Goal: Task Accomplishment & Management: Use online tool/utility

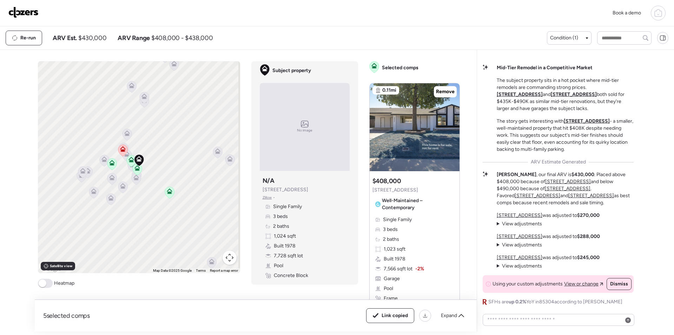
click at [24, 12] on img at bounding box center [23, 12] width 30 height 11
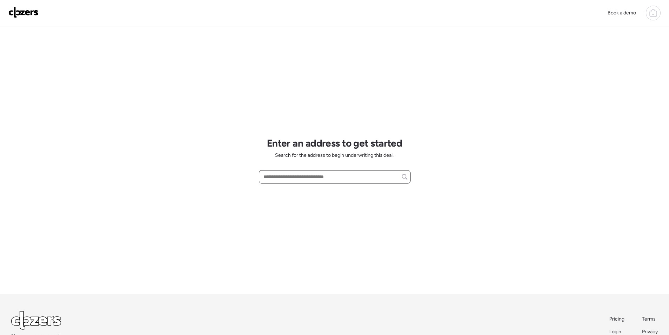
click at [302, 180] on input "text" at bounding box center [334, 177] width 145 height 10
paste input "**********"
click at [309, 194] on div "6508 S Twilight Ct, Gilbert, AZ, 85298" at bounding box center [335, 189] width 152 height 13
type input "**********"
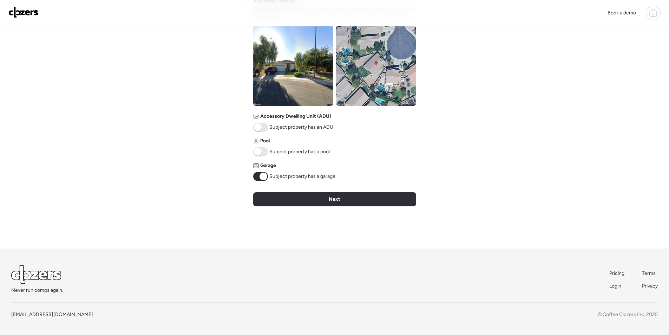
scroll to position [234, 0]
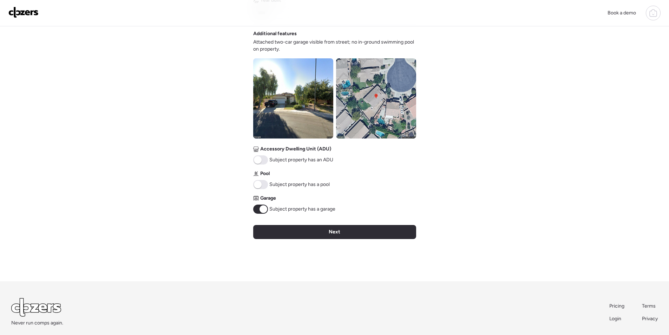
click at [377, 108] on img at bounding box center [376, 98] width 80 height 80
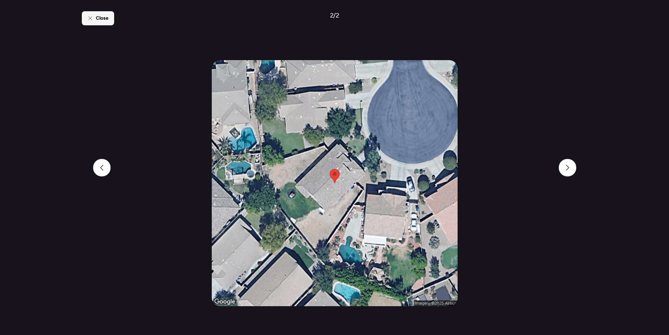
click at [99, 24] on div "Close" at bounding box center [98, 18] width 32 height 14
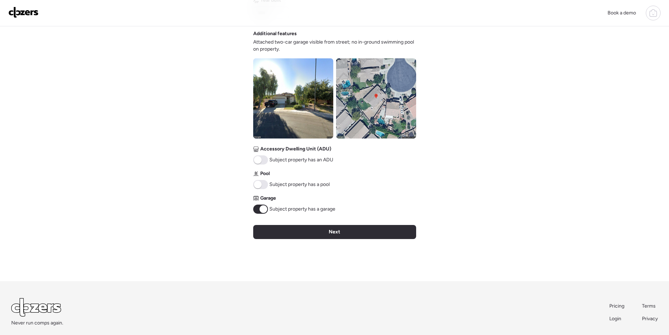
click at [325, 229] on div "Next" at bounding box center [334, 232] width 163 height 14
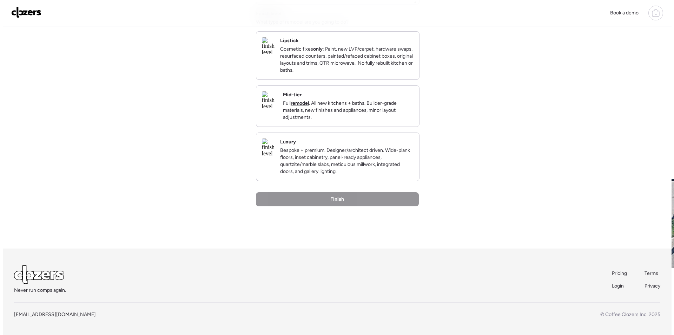
scroll to position [0, 0]
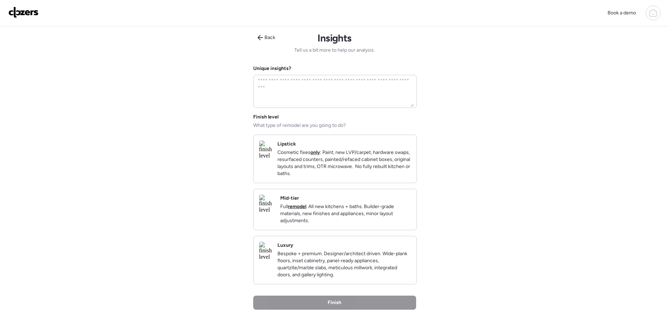
click at [402, 217] on p "Full remodel . All new kitchens + baths. Builder-grade materials, new finishes …" at bounding box center [345, 213] width 131 height 21
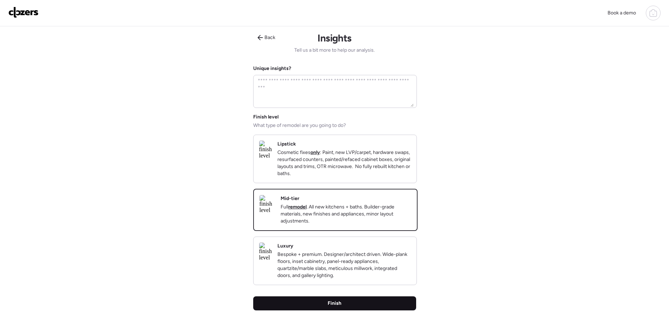
click at [367, 310] on div "Finish" at bounding box center [334, 303] width 163 height 14
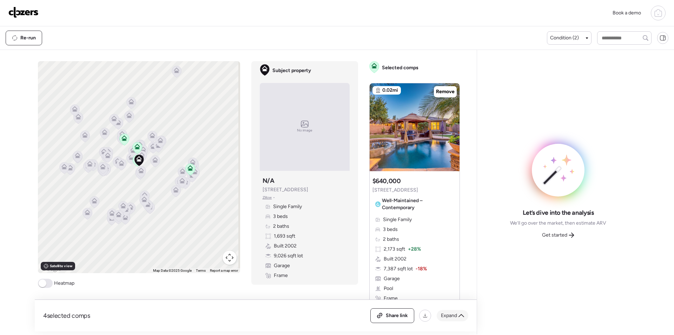
click at [457, 318] on div "Expand" at bounding box center [453, 315] width 32 height 11
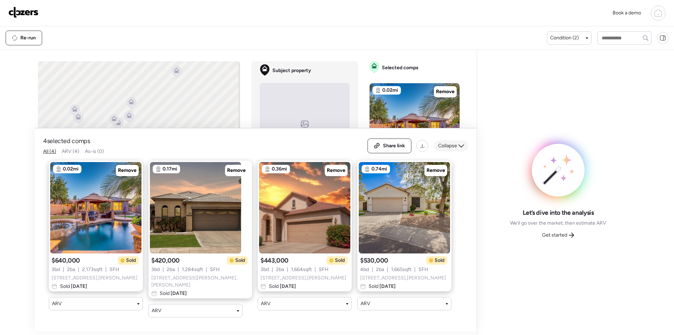
click at [447, 143] on div "Collapse" at bounding box center [451, 145] width 34 height 11
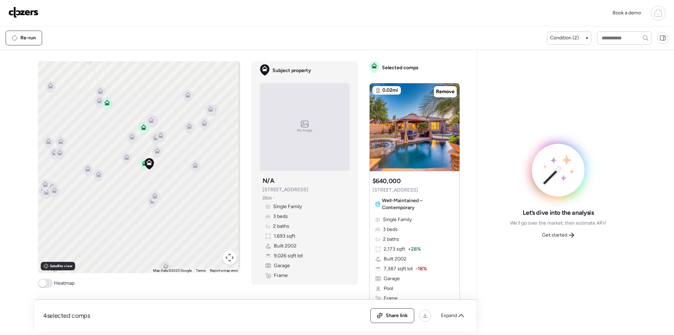
click at [123, 161] on icon at bounding box center [126, 158] width 9 height 12
click at [126, 160] on icon at bounding box center [127, 158] width 9 height 12
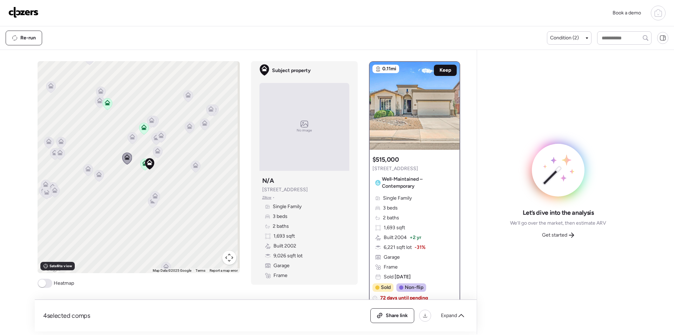
click at [444, 67] on span "Keep" at bounding box center [446, 70] width 12 height 7
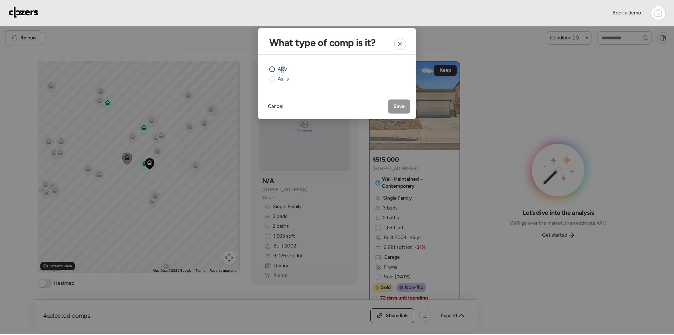
click at [282, 69] on span "ARV" at bounding box center [283, 69] width 10 height 7
click at [393, 102] on div "Save" at bounding box center [399, 106] width 22 height 14
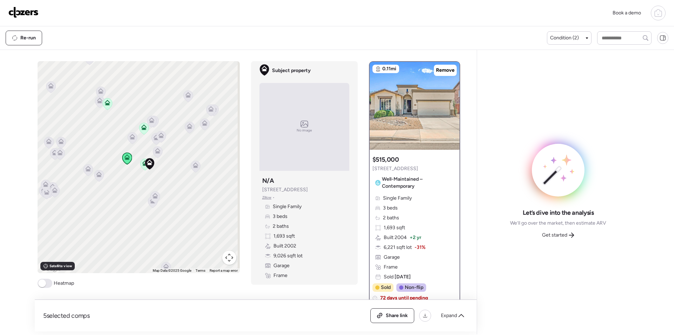
click at [193, 169] on icon at bounding box center [195, 167] width 9 height 12
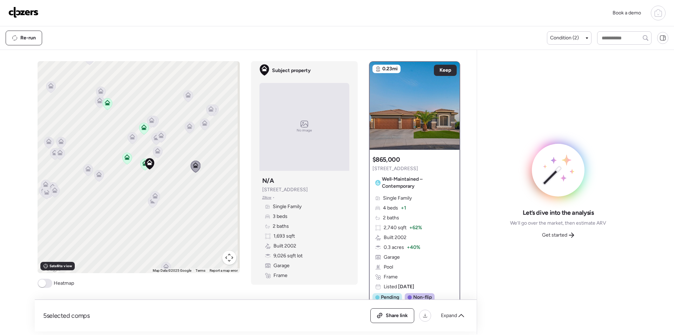
click at [193, 166] on icon at bounding box center [195, 166] width 5 height 2
click at [153, 198] on icon at bounding box center [154, 197] width 9 height 12
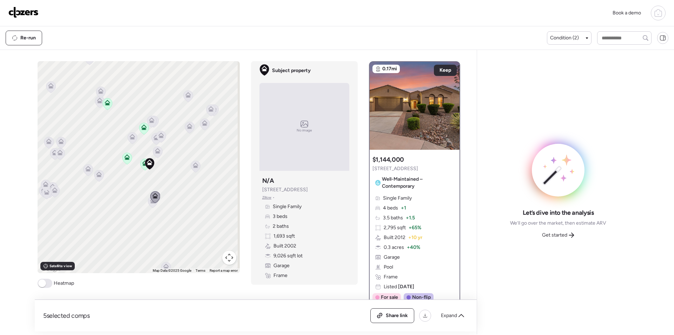
click at [94, 178] on icon at bounding box center [98, 176] width 9 height 12
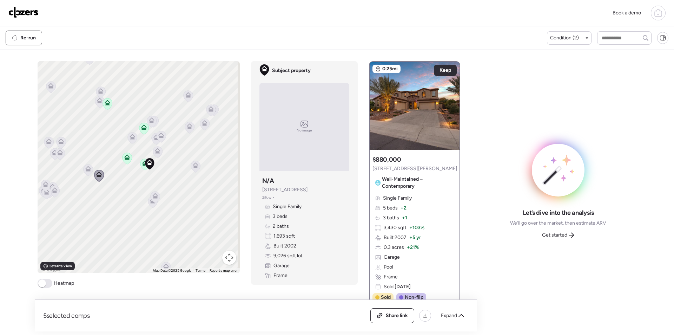
click at [87, 172] on icon at bounding box center [87, 170] width 9 height 12
click at [156, 153] on icon at bounding box center [157, 152] width 5 height 2
click at [155, 151] on icon at bounding box center [157, 151] width 6 height 6
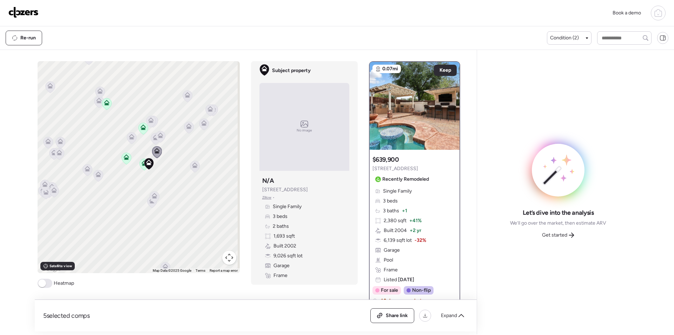
click at [58, 153] on icon at bounding box center [59, 154] width 5 height 2
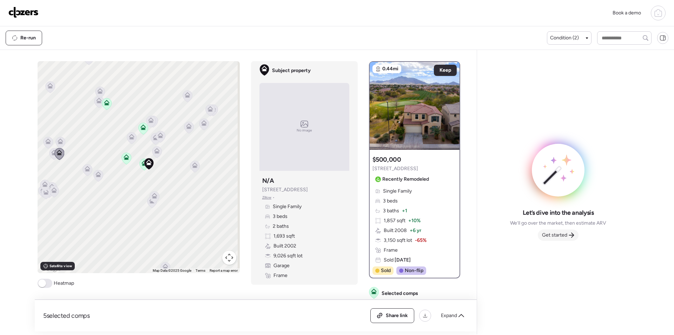
click at [562, 235] on span "Get started" at bounding box center [554, 234] width 25 height 7
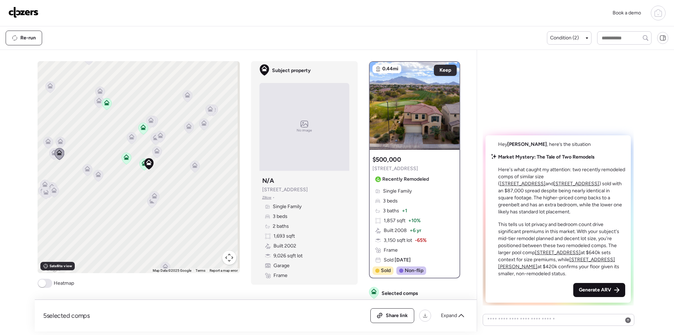
click at [589, 292] on span "Generate ARV" at bounding box center [595, 289] width 32 height 7
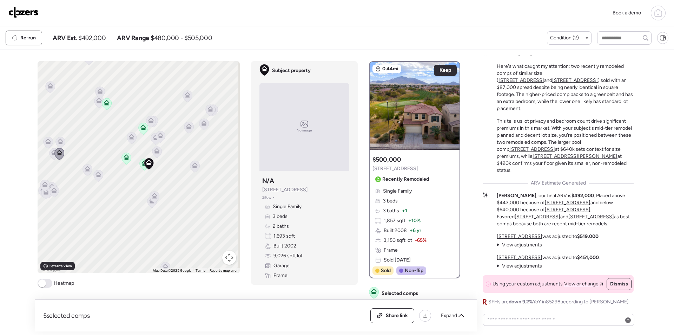
click at [98, 35] on span "$492,000" at bounding box center [91, 38] width 27 height 8
click at [99, 35] on span "$492,000" at bounding box center [91, 38] width 27 height 8
click at [98, 34] on span "$492,000" at bounding box center [91, 38] width 27 height 8
copy span "492,000"
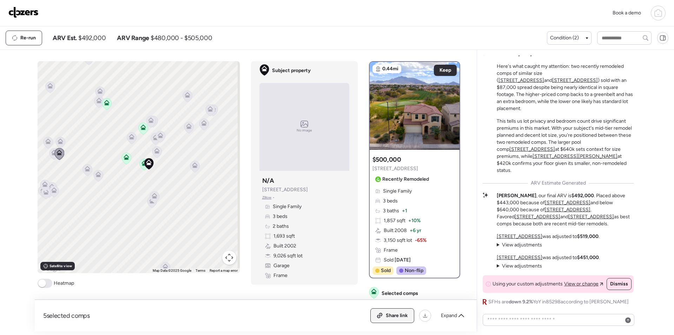
click at [386, 311] on div "Share link" at bounding box center [392, 315] width 43 height 14
click at [34, 12] on img at bounding box center [23, 12] width 30 height 11
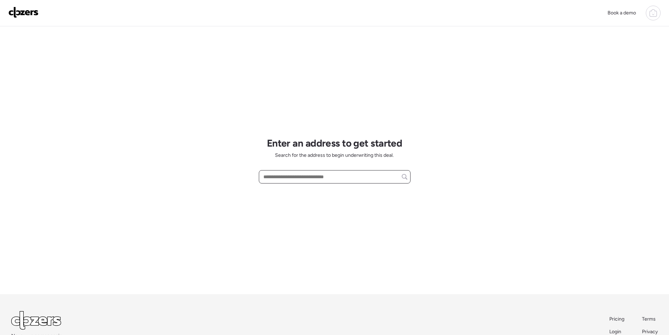
click at [305, 175] on input "text" at bounding box center [334, 177] width 145 height 10
paste input "**********"
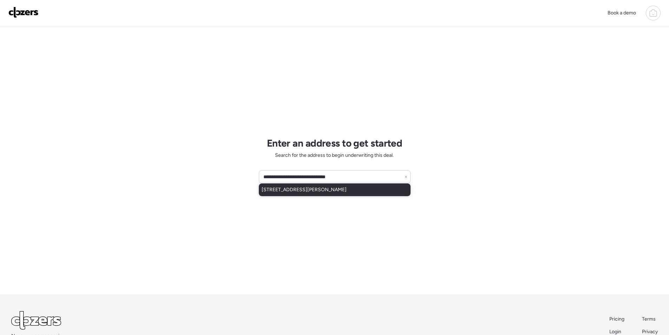
click at [327, 189] on span "19229 W Adams St, Buckeye, AZ, 85326" at bounding box center [304, 189] width 85 height 7
type input "**********"
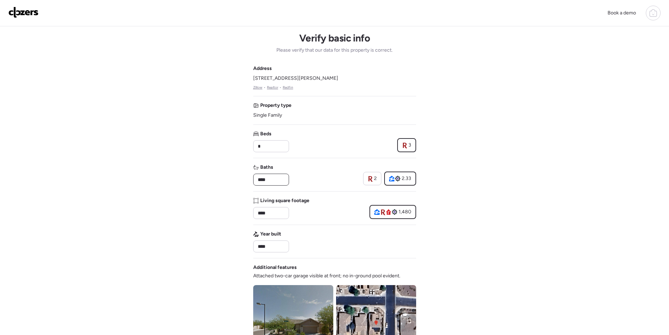
click at [273, 179] on input "****" at bounding box center [271, 180] width 30 height 10
type input "*"
click at [311, 178] on div "Baths * 2 2.33" at bounding box center [334, 175] width 163 height 22
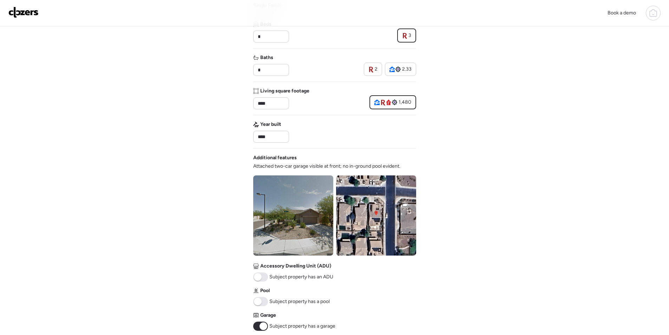
scroll to position [136, 0]
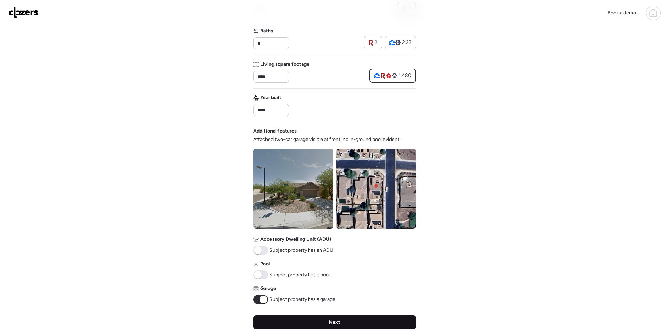
click at [324, 320] on div "Next" at bounding box center [334, 322] width 163 height 14
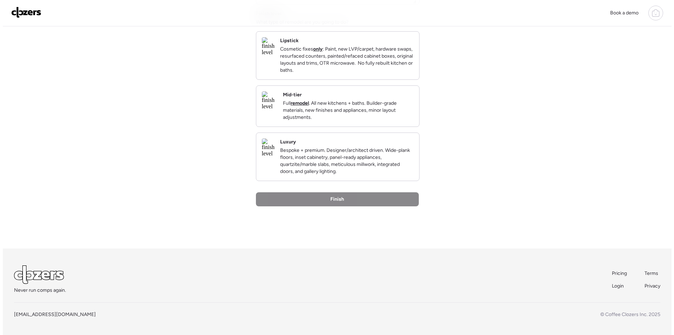
scroll to position [0, 0]
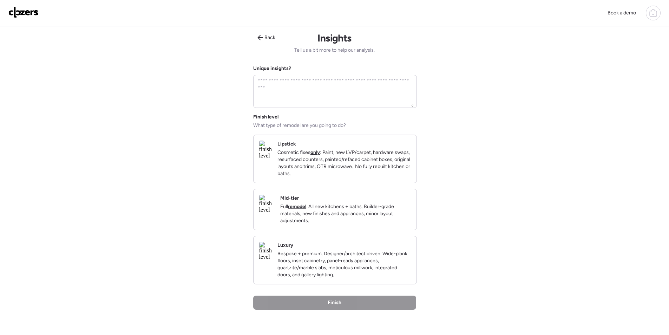
click at [351, 216] on p "Full remodel . All new kitchens + baths. Builder-grade materials, new finishes …" at bounding box center [345, 213] width 131 height 21
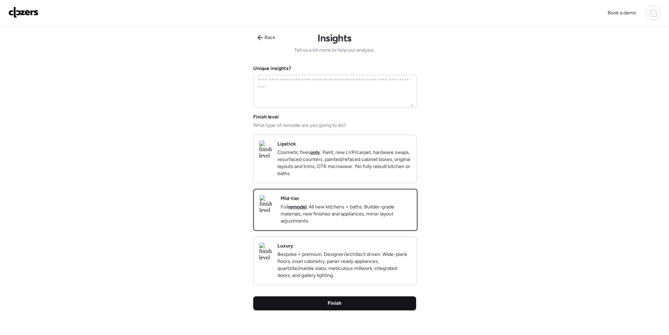
click at [350, 310] on div "Finish" at bounding box center [334, 303] width 163 height 14
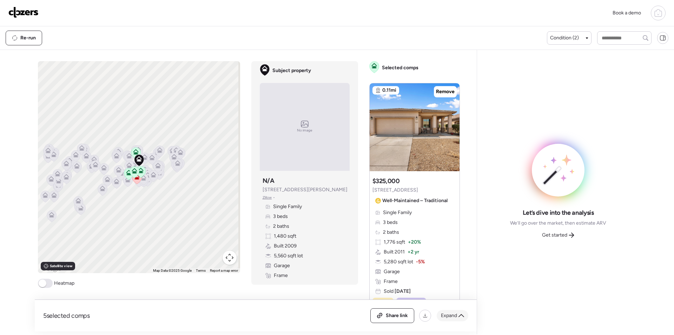
click at [456, 315] on span "Expand" at bounding box center [449, 315] width 16 height 7
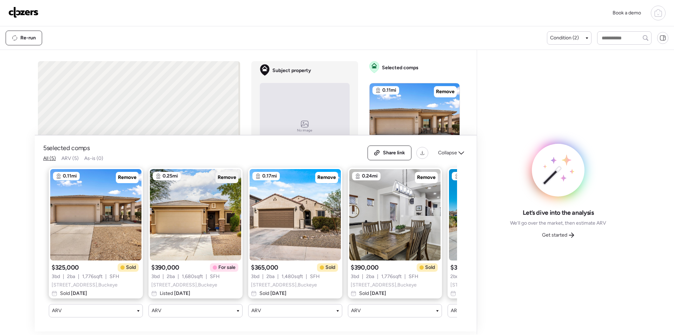
click at [221, 176] on div "Remove" at bounding box center [227, 177] width 23 height 11
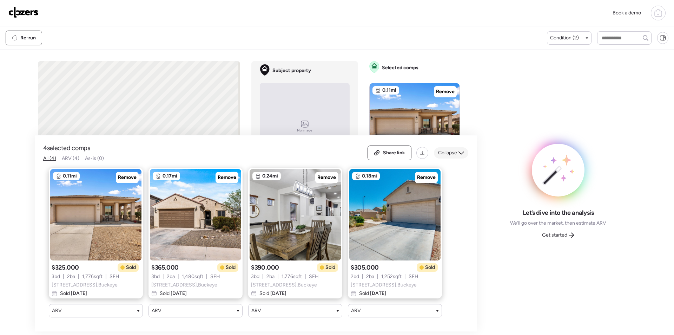
click at [450, 149] on span "Collapse" at bounding box center [447, 152] width 19 height 7
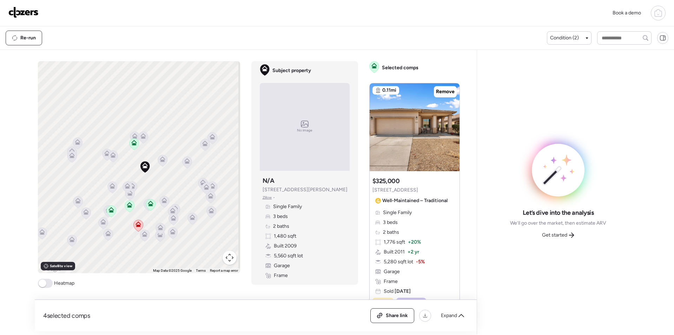
click at [163, 158] on icon at bounding box center [163, 159] width 6 height 6
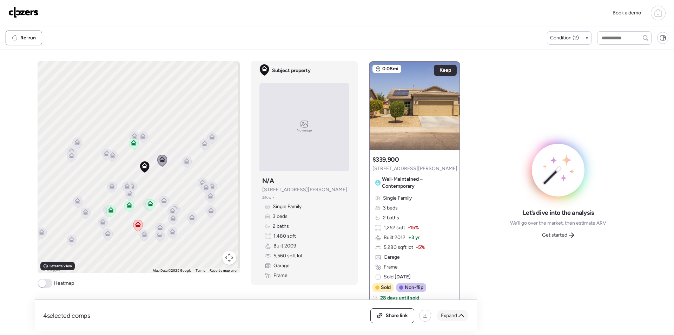
click at [452, 313] on span "Expand" at bounding box center [449, 315] width 16 height 7
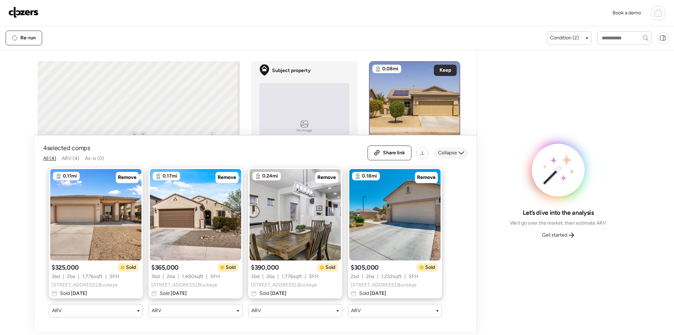
click at [452, 150] on span "Collapse" at bounding box center [447, 152] width 19 height 7
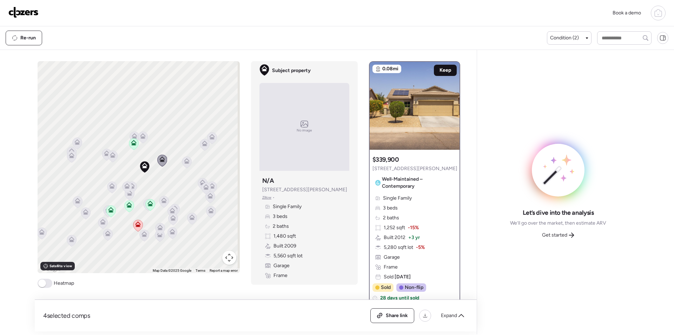
click at [444, 66] on div "Keep" at bounding box center [445, 70] width 23 height 11
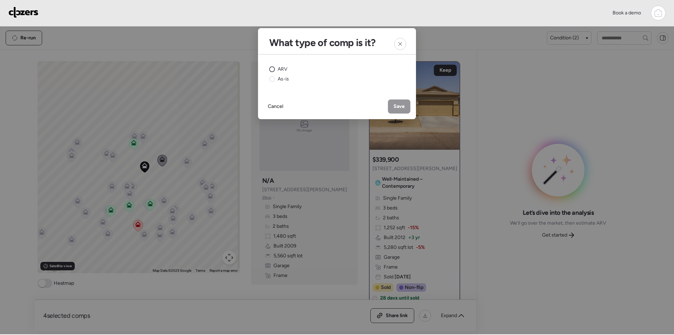
click at [275, 67] on div "ARV" at bounding box center [278, 69] width 18 height 7
click at [399, 107] on span "Save" at bounding box center [399, 106] width 11 height 7
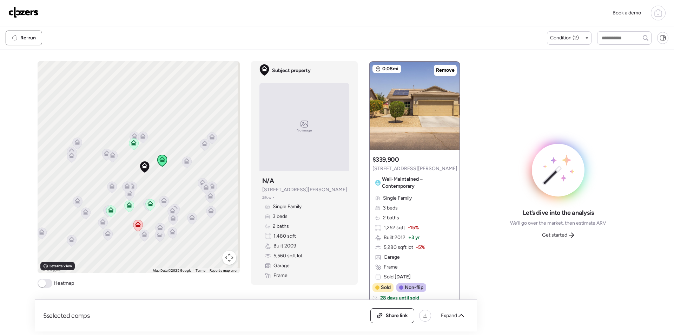
click at [142, 138] on icon at bounding box center [142, 137] width 5 height 2
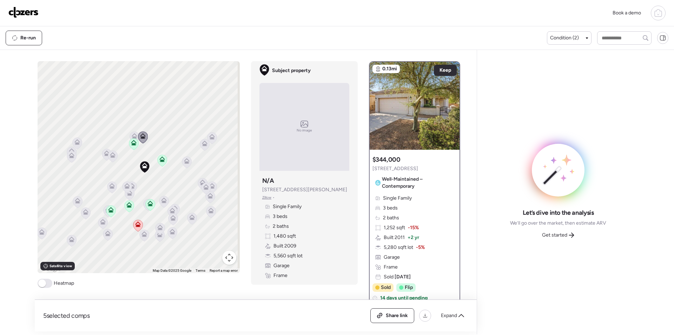
click at [132, 138] on icon at bounding box center [134, 137] width 5 height 2
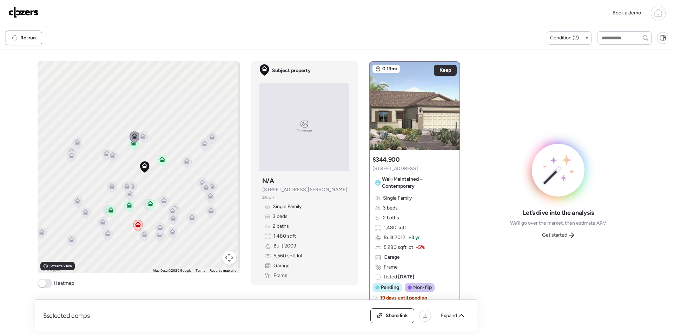
click at [113, 156] on icon at bounding box center [112, 156] width 9 height 12
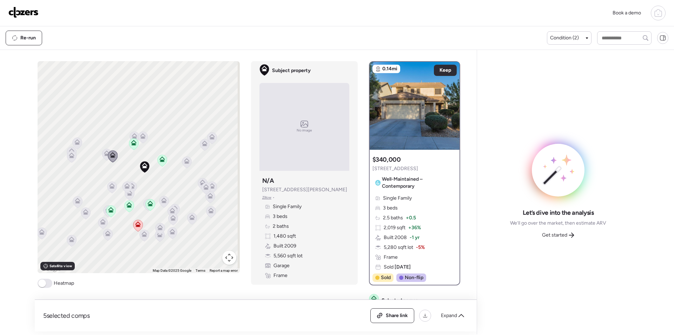
click at [96, 159] on div "To activate drag with keyboard, press Alt + Enter. Once in keyboard drag state,…" at bounding box center [139, 167] width 202 height 212
click at [102, 153] on div at bounding box center [107, 155] width 10 height 13
click at [108, 155] on icon at bounding box center [112, 156] width 9 height 12
click at [104, 156] on icon at bounding box center [106, 154] width 5 height 2
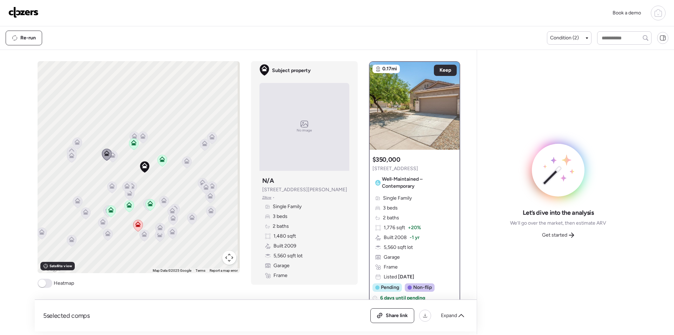
click at [104, 155] on icon at bounding box center [106, 154] width 5 height 2
click at [74, 142] on icon at bounding box center [77, 142] width 6 height 6
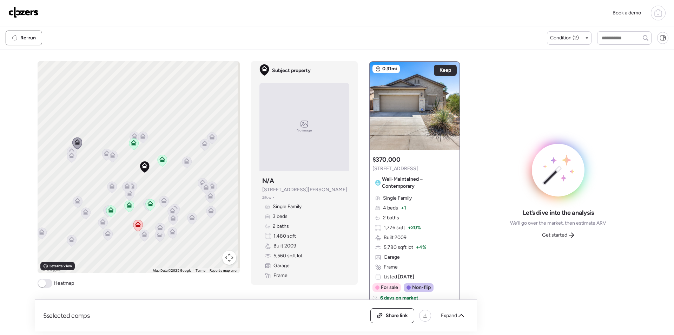
click at [70, 152] on icon at bounding box center [71, 157] width 9 height 12
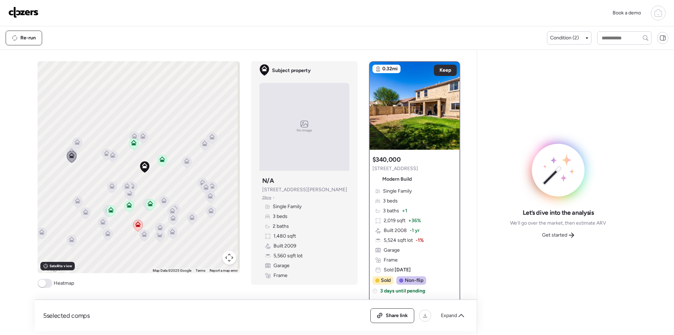
click at [109, 189] on icon at bounding box center [111, 187] width 9 height 12
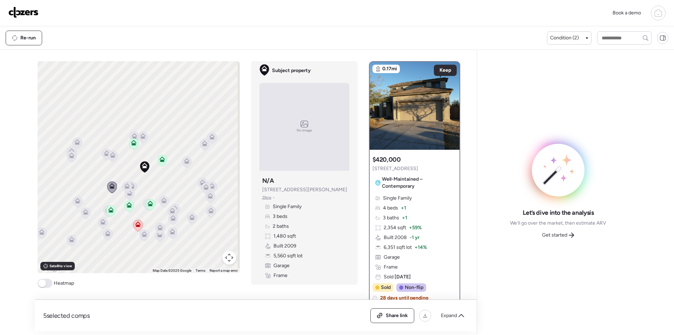
click at [124, 186] on icon at bounding box center [126, 184] width 5 height 3
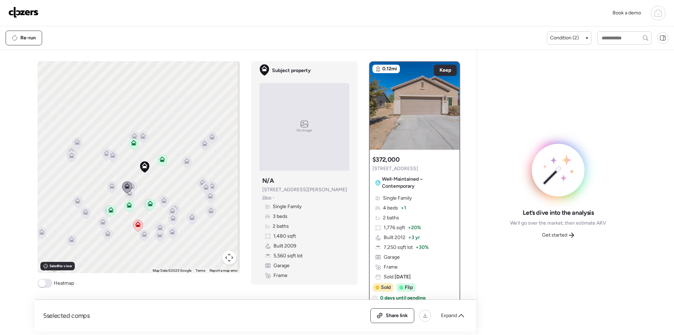
click at [134, 187] on icon at bounding box center [131, 187] width 9 height 12
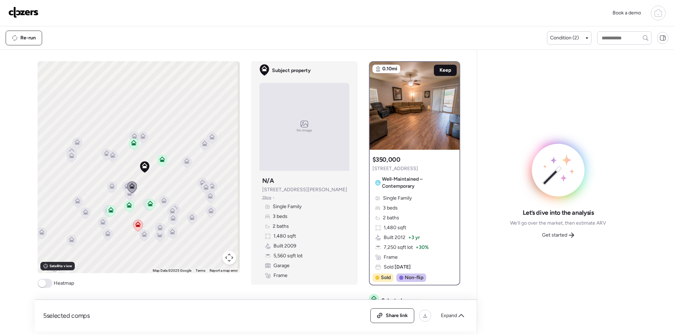
click at [441, 73] on span "Keep" at bounding box center [446, 70] width 12 height 7
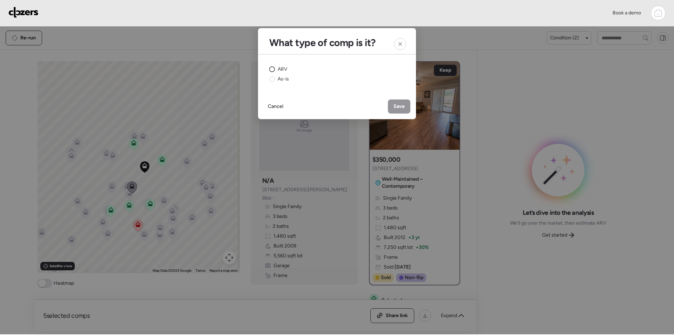
click at [283, 67] on span "ARV" at bounding box center [283, 69] width 10 height 7
click at [400, 110] on div "Save" at bounding box center [399, 106] width 22 height 14
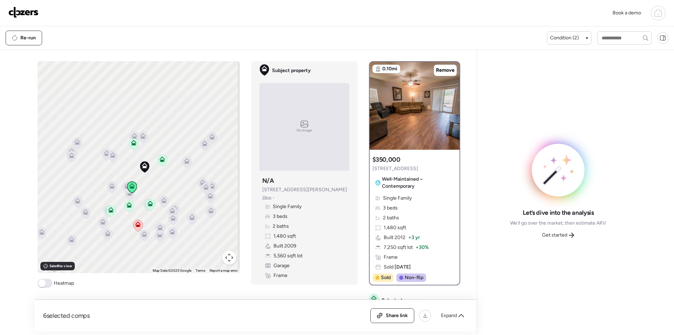
click at [129, 197] on icon at bounding box center [129, 194] width 9 height 12
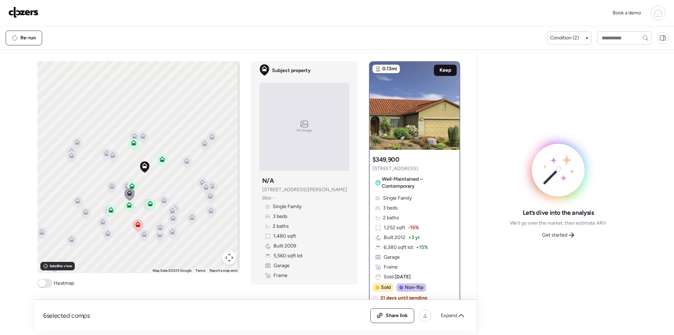
click at [436, 71] on div "Keep" at bounding box center [445, 70] width 23 height 11
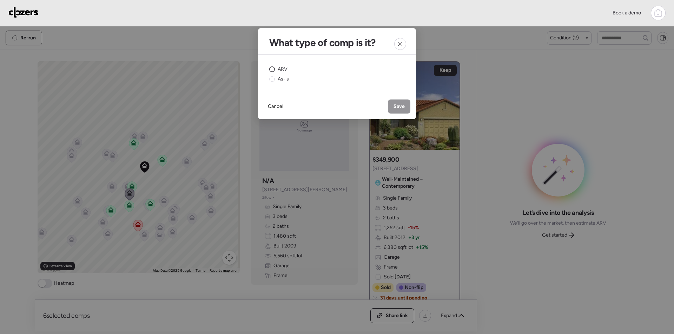
click at [282, 69] on span "ARV" at bounding box center [283, 69] width 10 height 7
drag, startPoint x: 401, startPoint y: 106, endPoint x: 508, endPoint y: 175, distance: 126.4
click at [402, 106] on span "Save" at bounding box center [399, 106] width 11 height 7
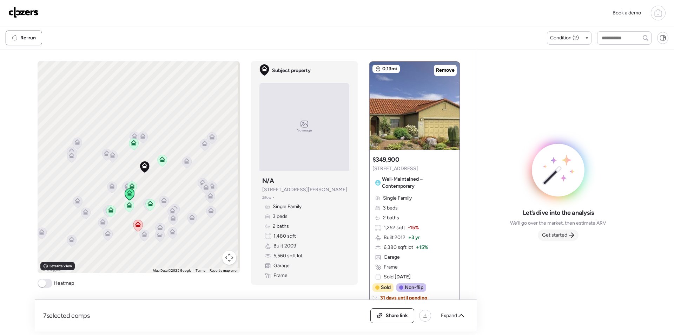
click at [554, 235] on span "Get started" at bounding box center [554, 234] width 25 height 7
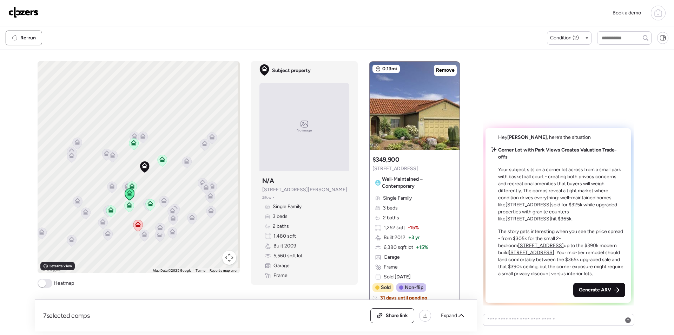
click at [596, 289] on span "Generate ARV" at bounding box center [595, 289] width 32 height 7
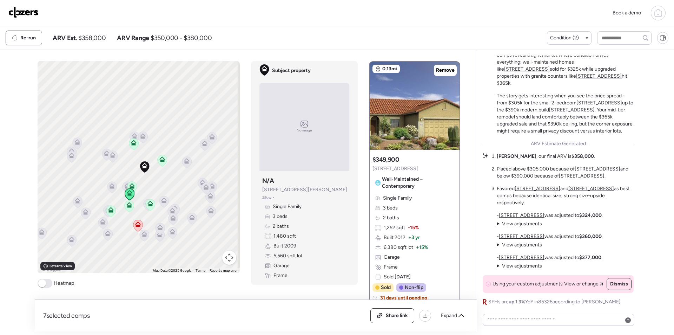
click at [97, 41] on span "$358,000" at bounding box center [91, 38] width 27 height 8
copy span "358,000"
click at [393, 313] on span "Share link" at bounding box center [397, 315] width 22 height 7
click at [36, 11] on img at bounding box center [23, 12] width 30 height 11
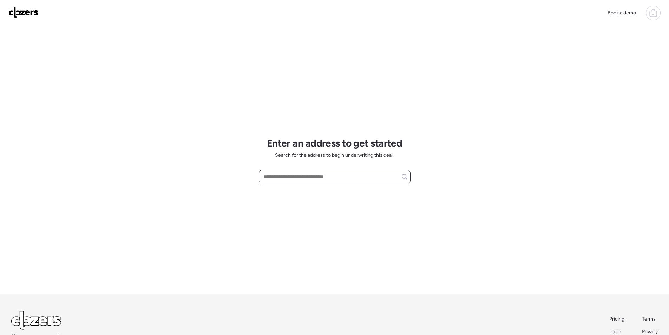
click at [297, 176] on input "text" at bounding box center [334, 177] width 145 height 10
paste input "**********"
click at [296, 194] on div "[STREET_ADDRESS]" at bounding box center [335, 189] width 152 height 13
type input "**********"
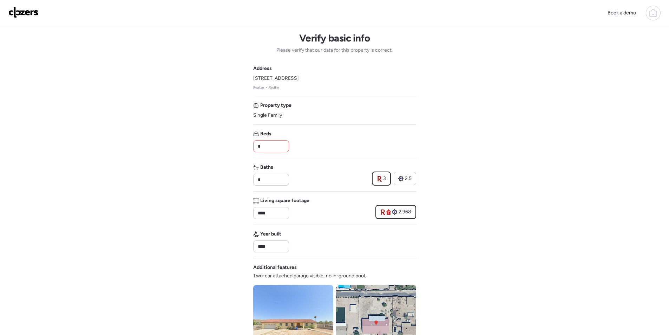
click at [284, 150] on input "*" at bounding box center [271, 146] width 30 height 10
type input "*"
click at [272, 176] on input "*" at bounding box center [271, 180] width 30 height 10
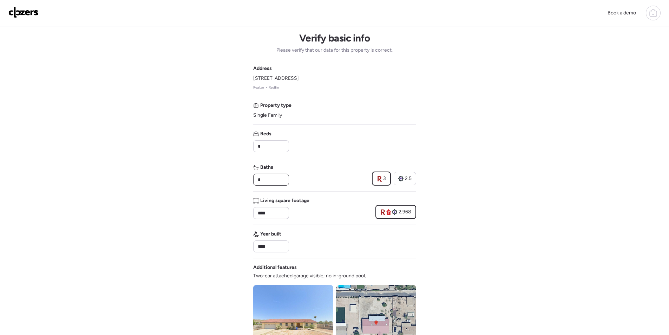
click at [272, 176] on input "*" at bounding box center [271, 180] width 30 height 10
type input "*"
click at [340, 161] on div "Address 2630 E Captain Dreyfus Ave, Phoenix, AZ 85032 Realtor • Redfin Property…" at bounding box center [334, 252] width 163 height 375
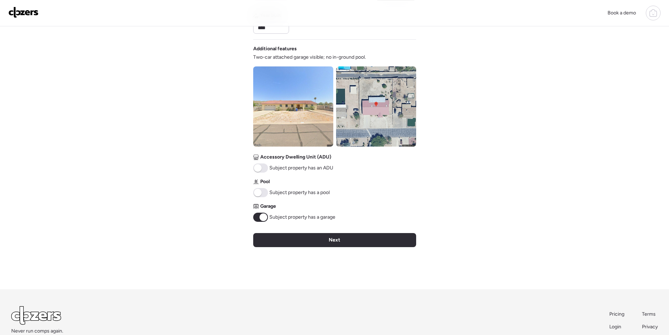
scroll to position [228, 0]
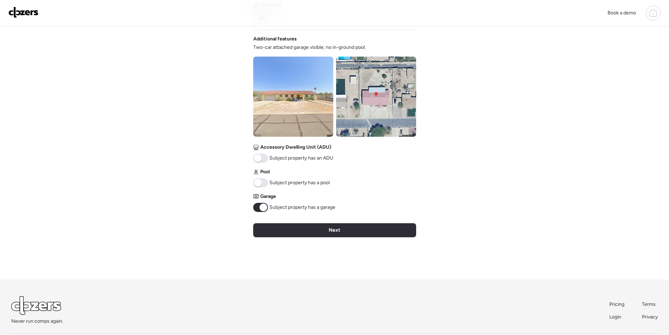
click at [305, 231] on div "Next" at bounding box center [334, 230] width 163 height 14
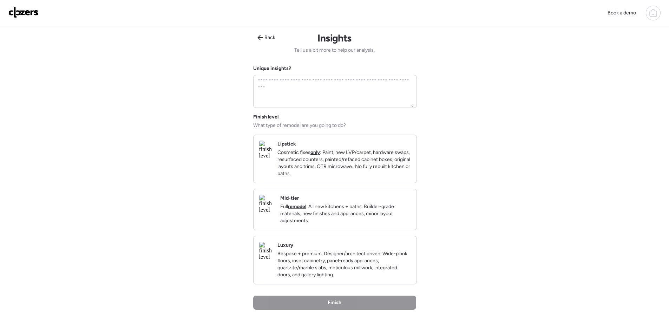
click at [376, 213] on p "Full remodel . All new kitchens + baths. Builder-grade materials, new finishes …" at bounding box center [345, 213] width 131 height 21
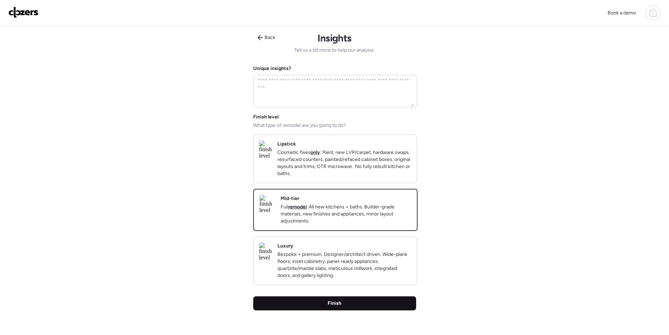
click at [372, 310] on div "Finish" at bounding box center [334, 303] width 163 height 14
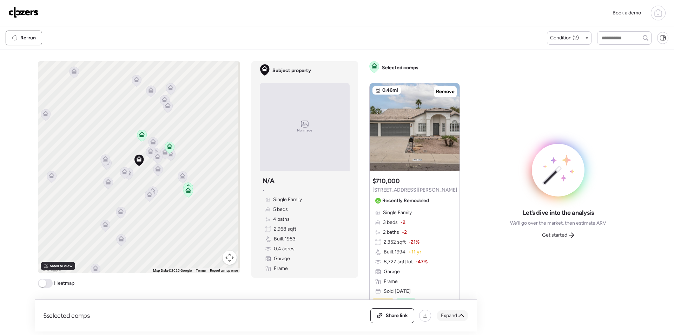
click at [452, 317] on span "Expand" at bounding box center [449, 315] width 16 height 7
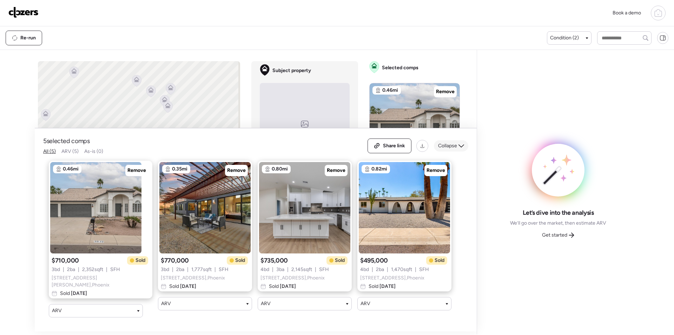
click at [459, 147] on icon at bounding box center [462, 146] width 6 height 6
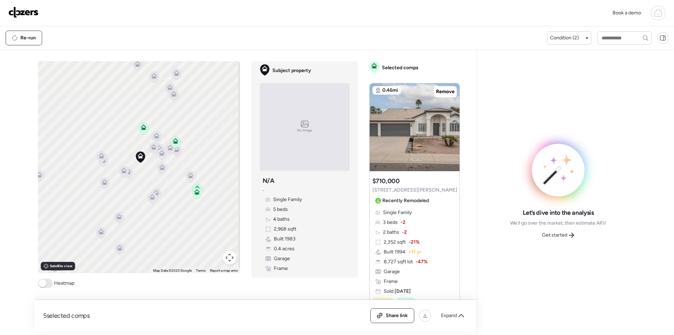
click at [122, 173] on icon at bounding box center [124, 172] width 5 height 2
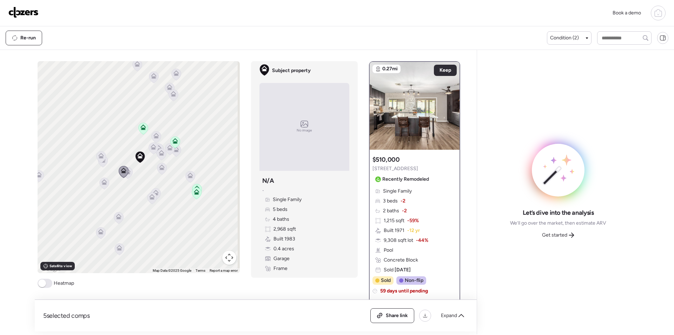
click at [99, 165] on icon at bounding box center [102, 161] width 9 height 12
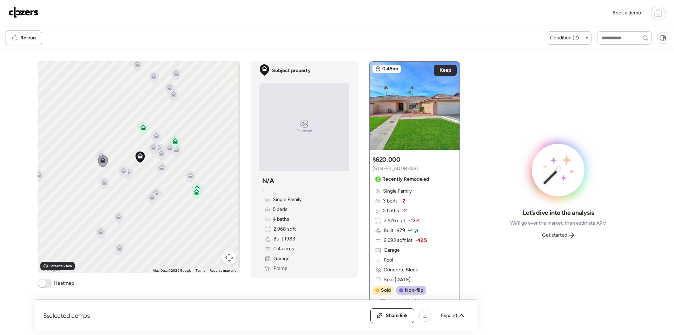
click at [99, 153] on icon at bounding box center [100, 154] width 5 height 3
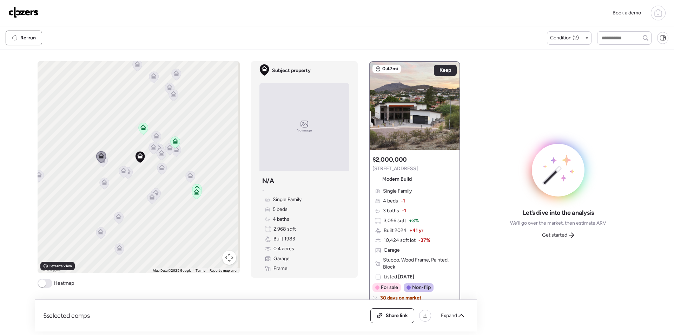
click at [151, 149] on icon at bounding box center [153, 148] width 5 height 2
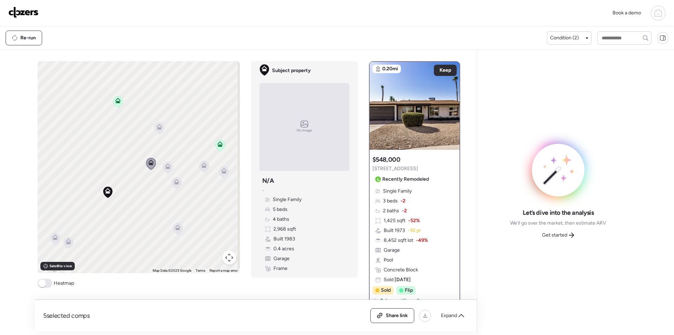
click at [157, 129] on icon at bounding box center [159, 128] width 5 height 2
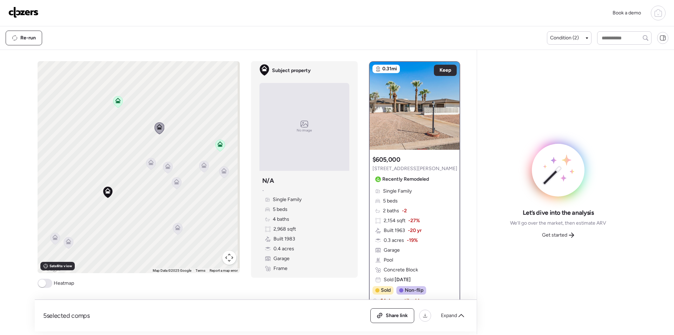
click at [166, 170] on icon at bounding box center [167, 168] width 9 height 12
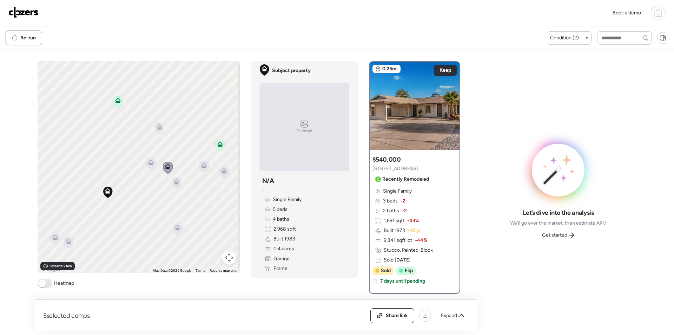
click at [155, 132] on icon at bounding box center [159, 128] width 9 height 12
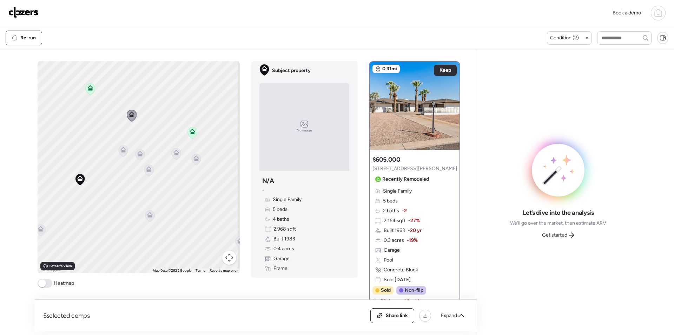
drag, startPoint x: 161, startPoint y: 209, endPoint x: 135, endPoint y: 192, distance: 31.1
click at [135, 195] on div "To activate drag with keyboard, press Alt + Enter. Once in keyboard drag state,…" at bounding box center [139, 167] width 202 height 212
click at [148, 165] on icon at bounding box center [147, 167] width 9 height 12
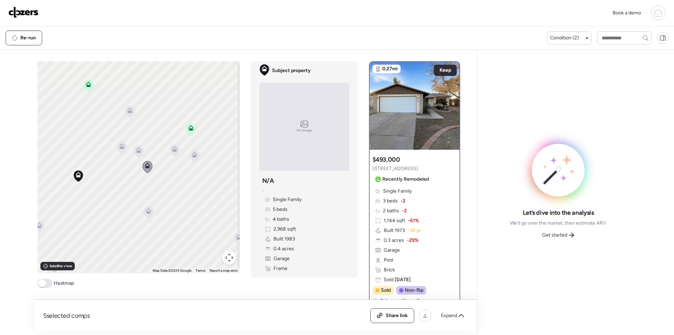
click at [171, 152] on icon at bounding box center [174, 150] width 9 height 12
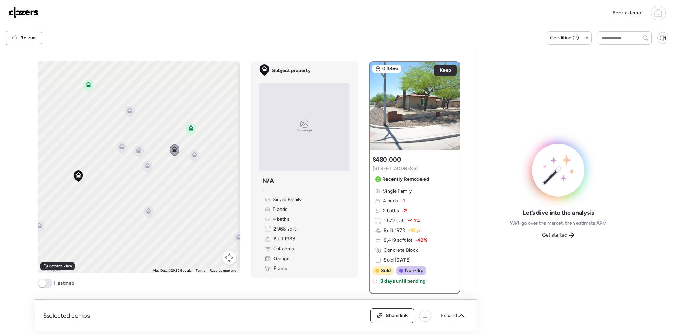
click at [192, 157] on icon at bounding box center [194, 156] width 5 height 2
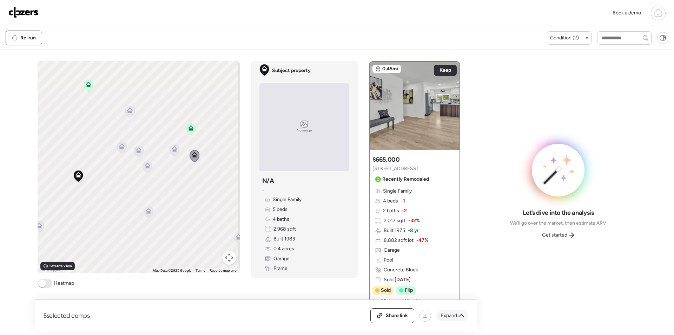
click at [446, 313] on span "Expand" at bounding box center [449, 315] width 16 height 7
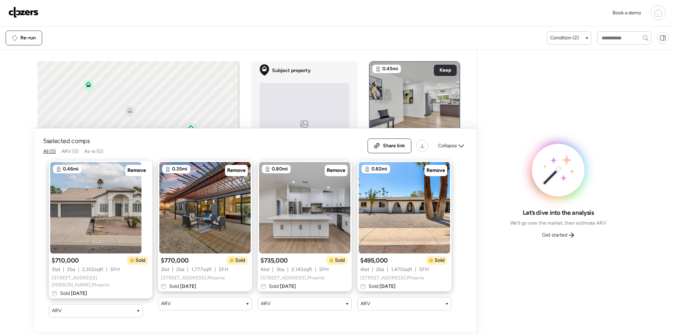
click at [459, 151] on div "Collapse" at bounding box center [451, 145] width 34 height 11
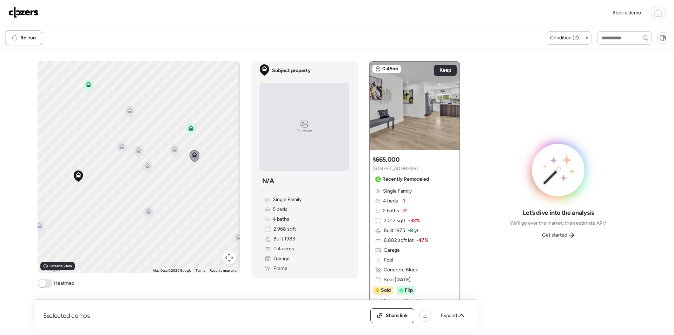
click at [146, 214] on icon at bounding box center [148, 212] width 9 height 12
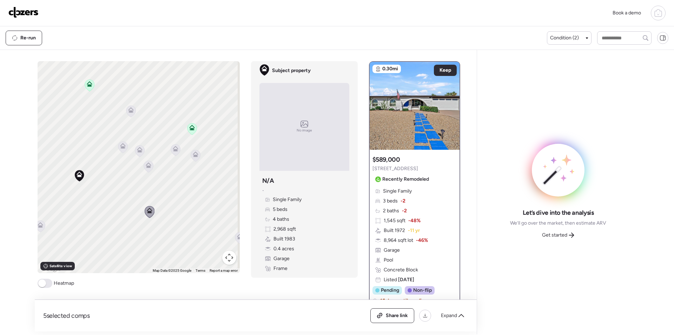
click at [146, 167] on icon at bounding box center [148, 167] width 9 height 12
click at [153, 177] on div "To activate drag with keyboard, press Alt + Enter. Once in keyboard drag state,…" at bounding box center [139, 167] width 202 height 212
click at [150, 167] on icon at bounding box center [149, 165] width 9 height 12
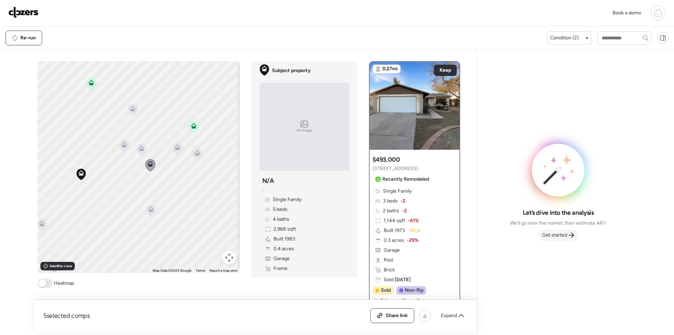
click at [569, 235] on icon at bounding box center [571, 234] width 5 height 5
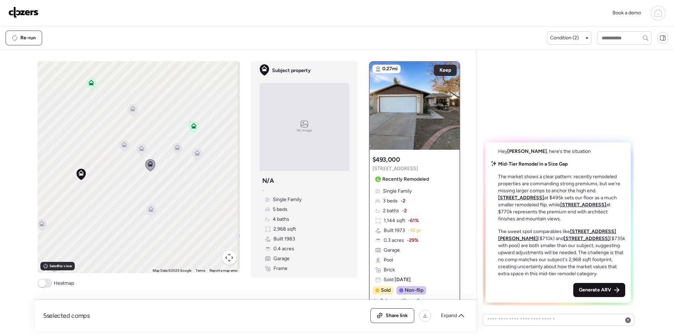
click at [595, 283] on div "Generate ARV" at bounding box center [600, 290] width 52 height 14
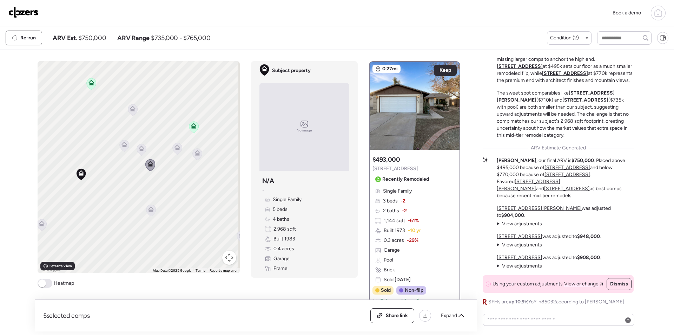
click at [98, 37] on span "$750,000" at bounding box center [92, 38] width 28 height 8
copy span "750,000"
click at [397, 309] on div "Share link" at bounding box center [392, 315] width 43 height 14
click at [33, 13] on img at bounding box center [23, 12] width 30 height 11
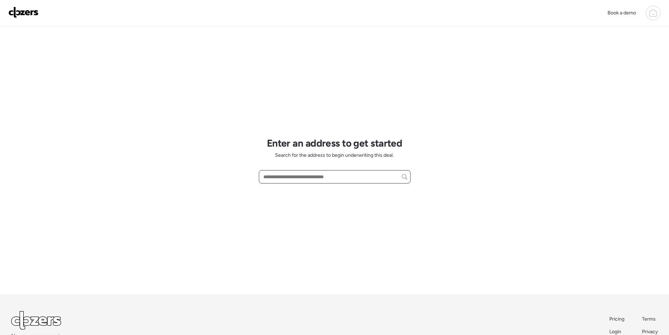
click at [298, 177] on input "text" at bounding box center [334, 177] width 145 height 10
paste input "**********"
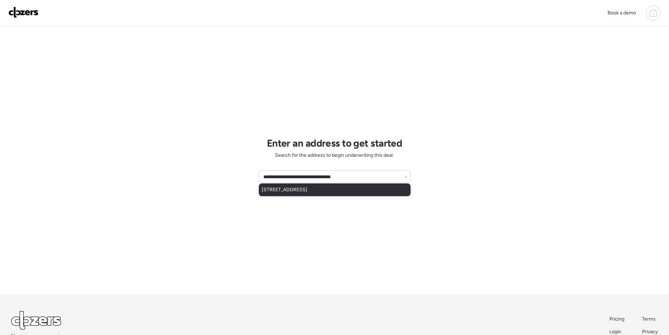
click at [297, 192] on span "[STREET_ADDRESS]" at bounding box center [285, 189] width 46 height 7
type input "**********"
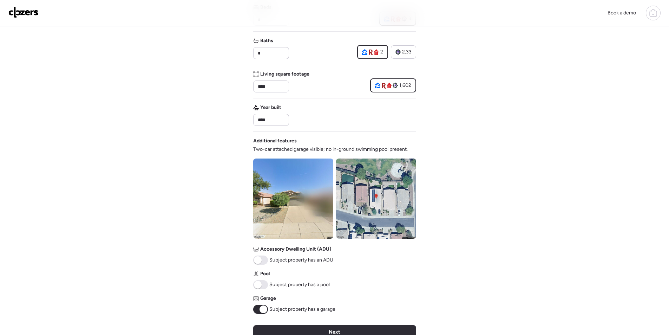
scroll to position [128, 0]
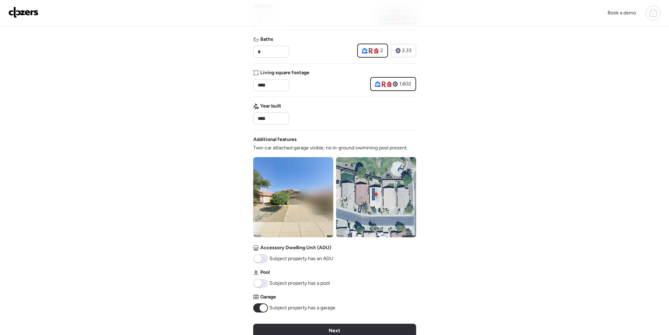
click at [329, 330] on span "Next" at bounding box center [335, 330] width 12 height 7
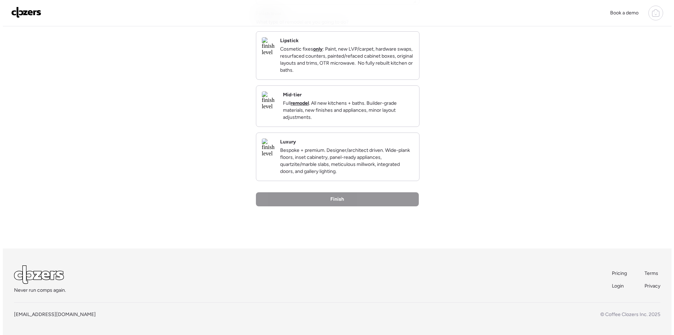
scroll to position [0, 0]
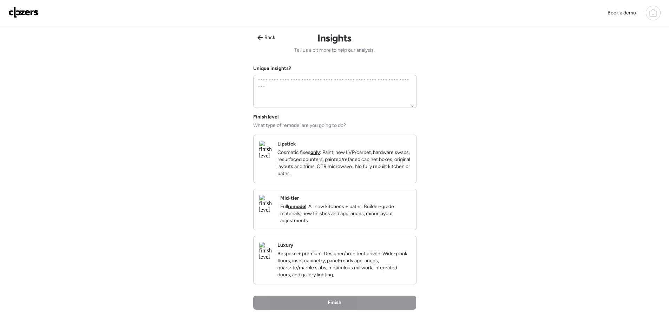
click at [408, 224] on p "Full remodel . All new kitchens + baths. Builder-grade materials, new finishes …" at bounding box center [345, 213] width 131 height 21
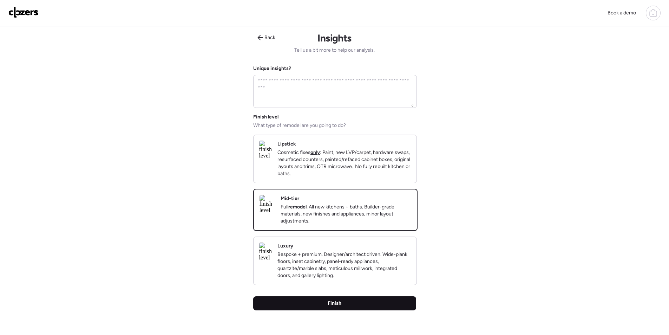
click at [362, 310] on div "Finish" at bounding box center [334, 303] width 163 height 14
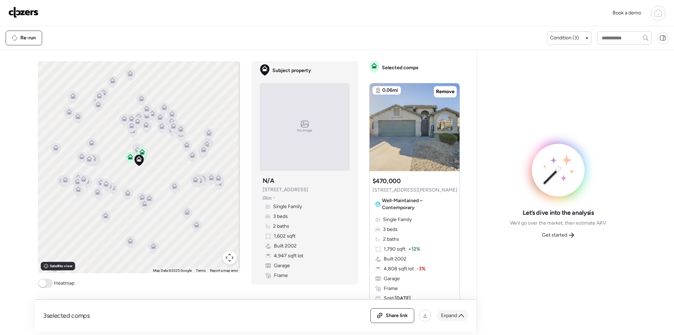
click at [450, 319] on span "Expand" at bounding box center [449, 315] width 16 height 7
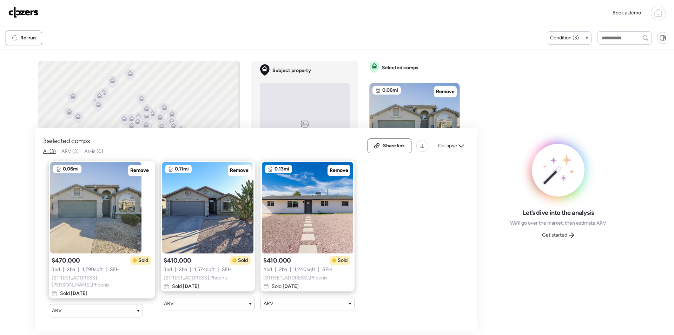
click at [445, 145] on span "Collapse" at bounding box center [447, 145] width 19 height 7
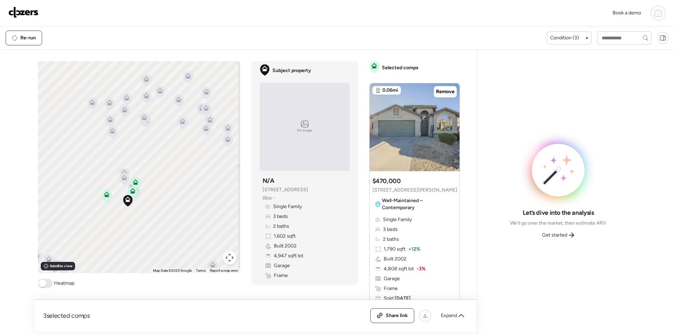
click at [122, 177] on icon at bounding box center [125, 178] width 6 height 6
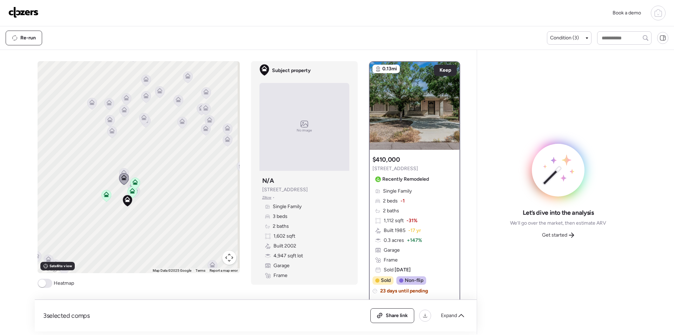
click at [120, 166] on div "To activate drag with keyboard, press Alt + Enter. Once in keyboard drag state,…" at bounding box center [139, 167] width 202 height 212
click at [123, 173] on icon at bounding box center [123, 179] width 9 height 12
click at [122, 171] on icon at bounding box center [124, 173] width 6 height 6
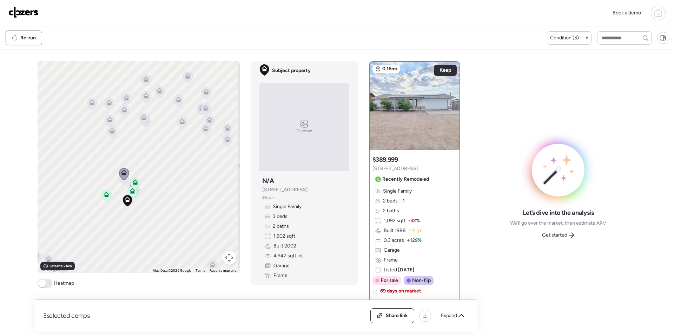
click at [111, 131] on icon at bounding box center [112, 131] width 6 height 6
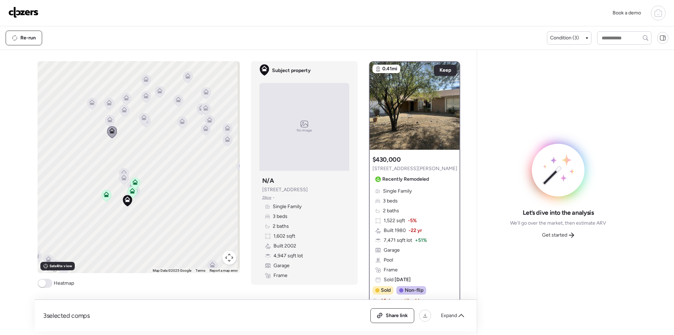
click at [107, 118] on icon at bounding box center [109, 118] width 5 height 3
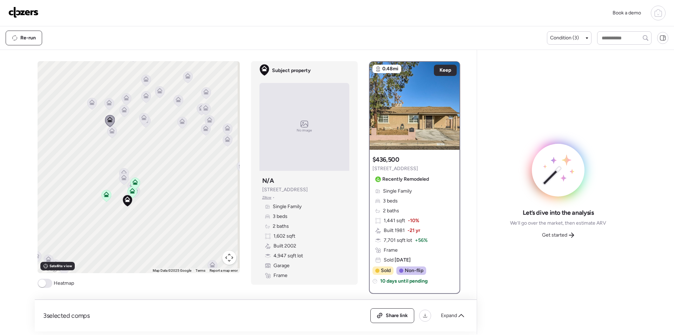
click at [177, 126] on icon at bounding box center [182, 123] width 10 height 12
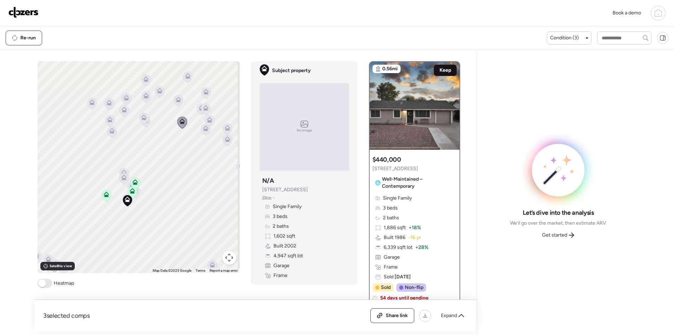
click at [444, 71] on span "Keep" at bounding box center [446, 70] width 12 height 7
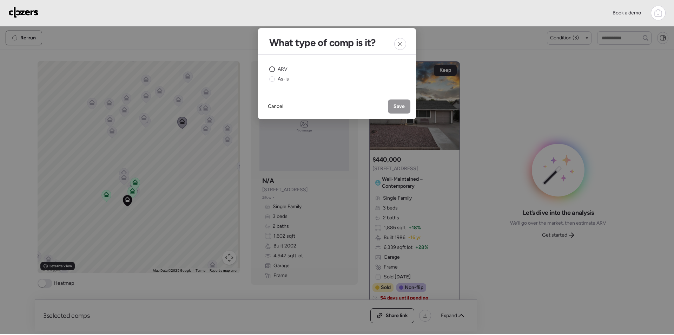
drag, startPoint x: 279, startPoint y: 70, endPoint x: 282, endPoint y: 67, distance: 5.2
click at [279, 70] on span "ARV" at bounding box center [283, 69] width 10 height 7
click at [404, 106] on span "Save" at bounding box center [399, 106] width 11 height 7
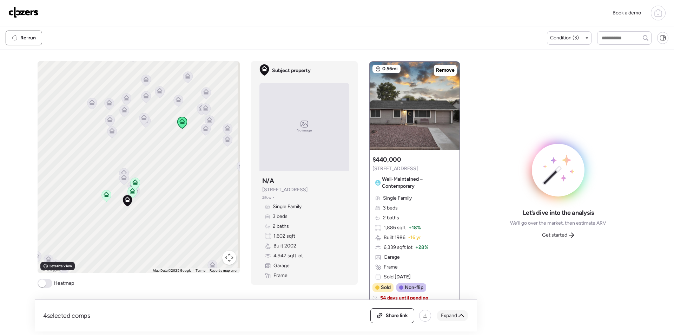
click at [443, 319] on span "Expand" at bounding box center [449, 315] width 16 height 7
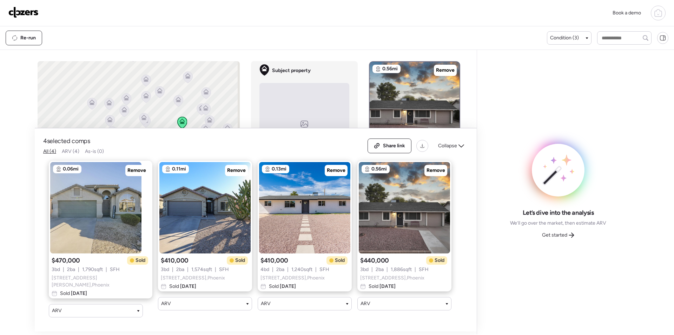
click at [460, 144] on icon at bounding box center [462, 146] width 6 height 6
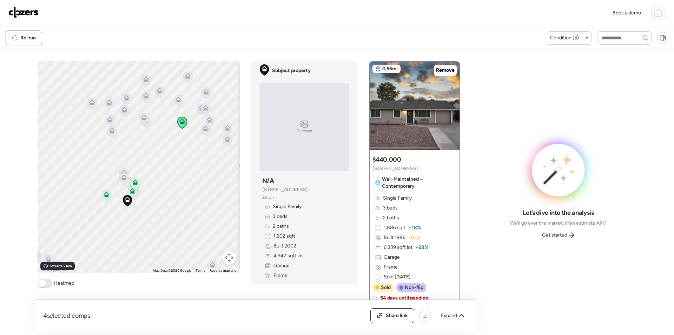
click at [203, 129] on icon at bounding box center [206, 128] width 6 height 6
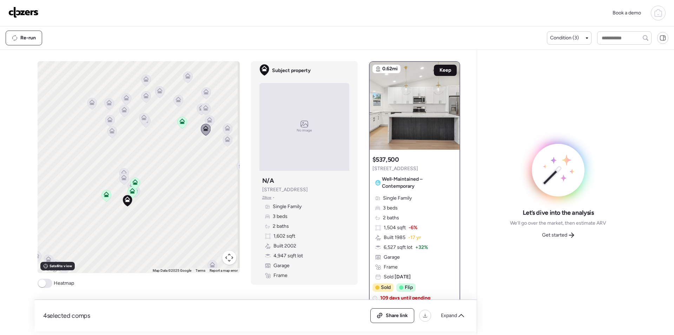
click at [442, 73] on span "Keep" at bounding box center [446, 70] width 12 height 7
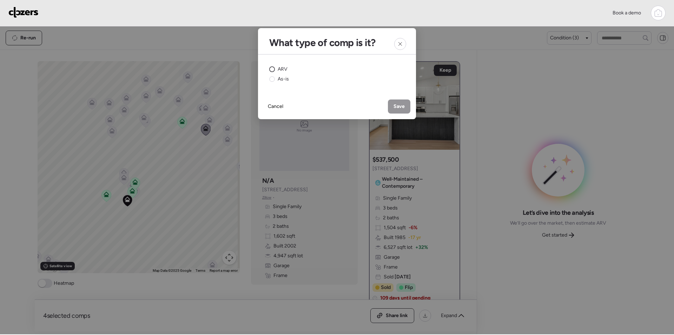
click at [277, 67] on div "ARV" at bounding box center [278, 69] width 18 height 7
drag, startPoint x: 399, startPoint y: 104, endPoint x: 403, endPoint y: 106, distance: 5.1
click at [399, 104] on span "Save" at bounding box center [399, 106] width 11 height 7
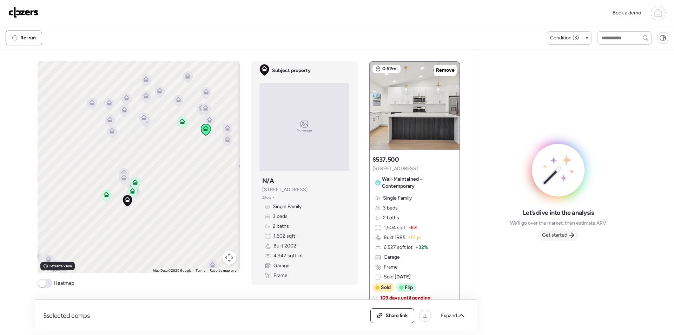
click at [562, 229] on div "Get started" at bounding box center [558, 234] width 41 height 11
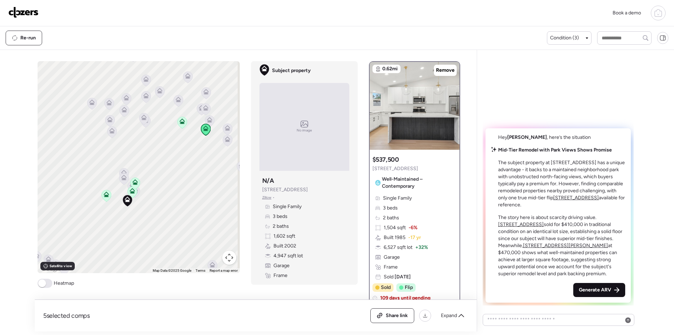
click at [592, 283] on div "Generate ARV" at bounding box center [600, 290] width 52 height 14
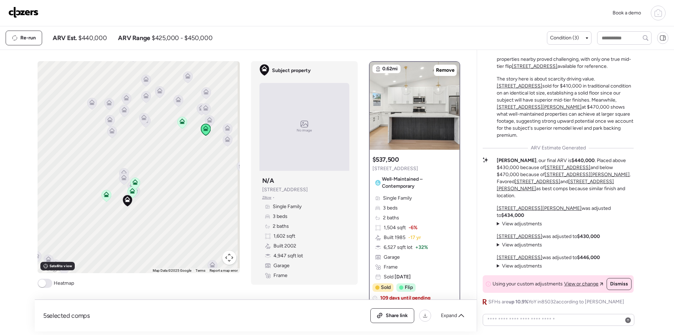
click at [86, 35] on span "$440,000" at bounding box center [92, 38] width 28 height 8
copy span "440,000"
click at [399, 322] on div "Share link" at bounding box center [392, 315] width 43 height 14
click at [35, 9] on img at bounding box center [23, 12] width 30 height 11
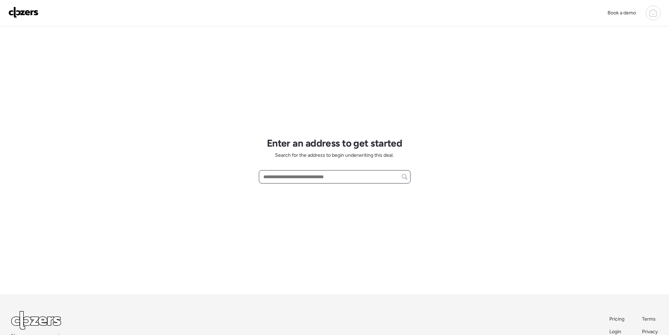
click at [288, 178] on input "text" at bounding box center [334, 177] width 145 height 10
paste input "**********"
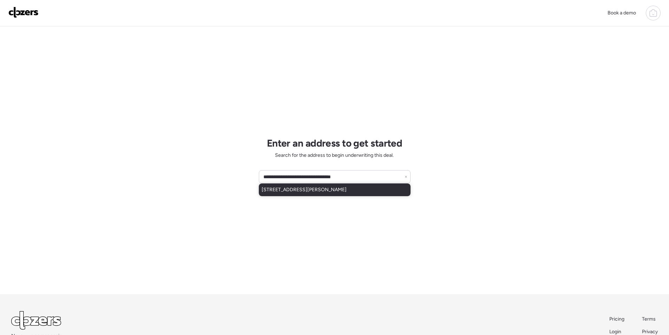
click at [284, 189] on span "[STREET_ADDRESS][PERSON_NAME]" at bounding box center [304, 189] width 85 height 7
type input "**********"
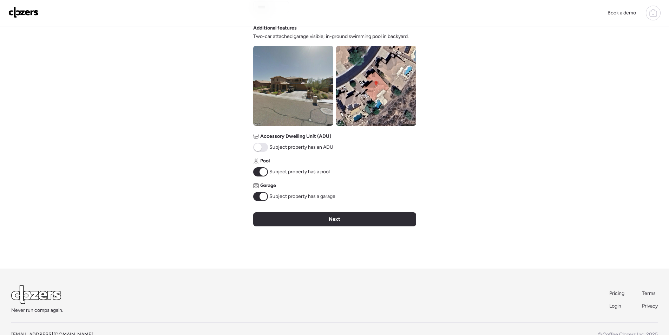
scroll to position [260, 0]
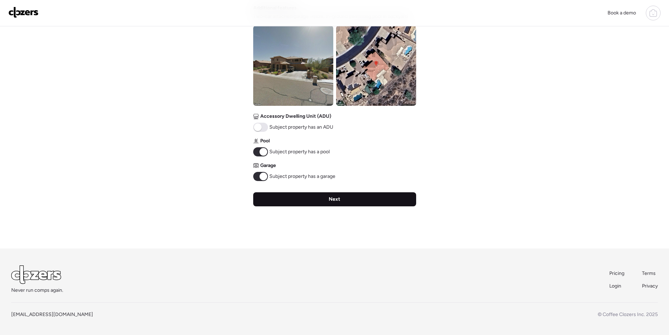
click at [348, 192] on div "Verify basic info Please verify that our data for this property is correct. Add…" at bounding box center [334, 7] width 163 height 481
click at [383, 199] on div "Next" at bounding box center [334, 199] width 163 height 14
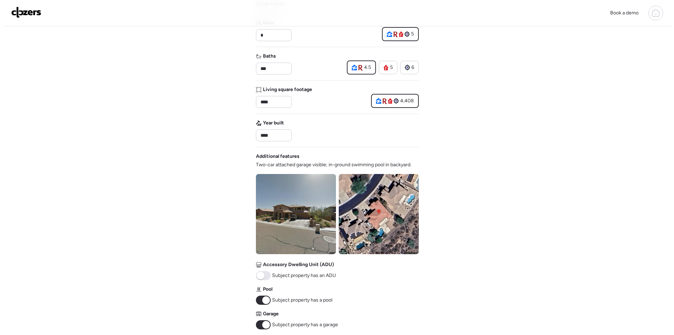
scroll to position [0, 0]
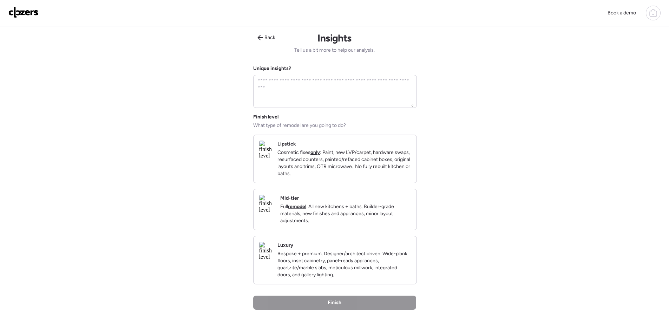
click at [378, 221] on p "Full remodel . All new kitchens + baths. Builder-grade materials, new finishes …" at bounding box center [345, 213] width 131 height 21
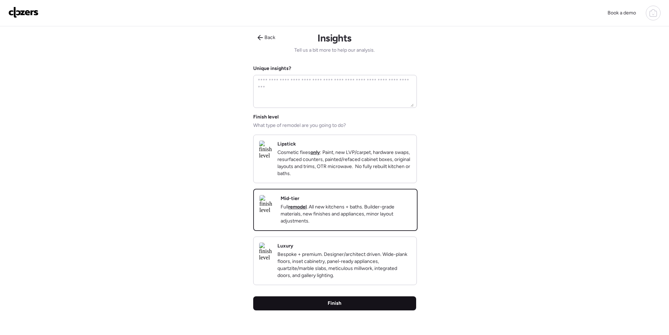
click at [378, 310] on div "Finish" at bounding box center [334, 303] width 163 height 14
